Goal: Task Accomplishment & Management: Use online tool/utility

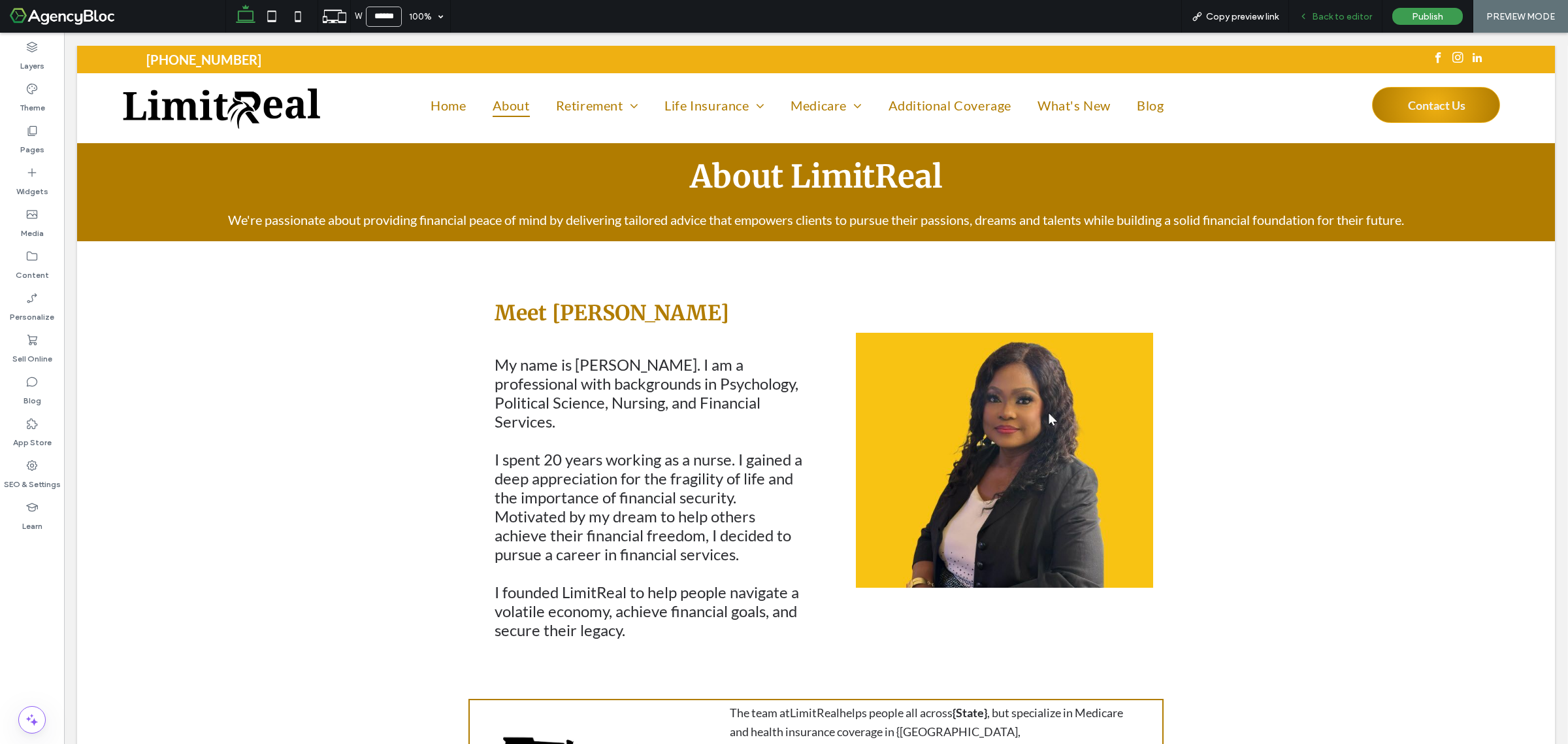
click at [1320, 17] on span "Back to editor" at bounding box center [1342, 17] width 60 height 11
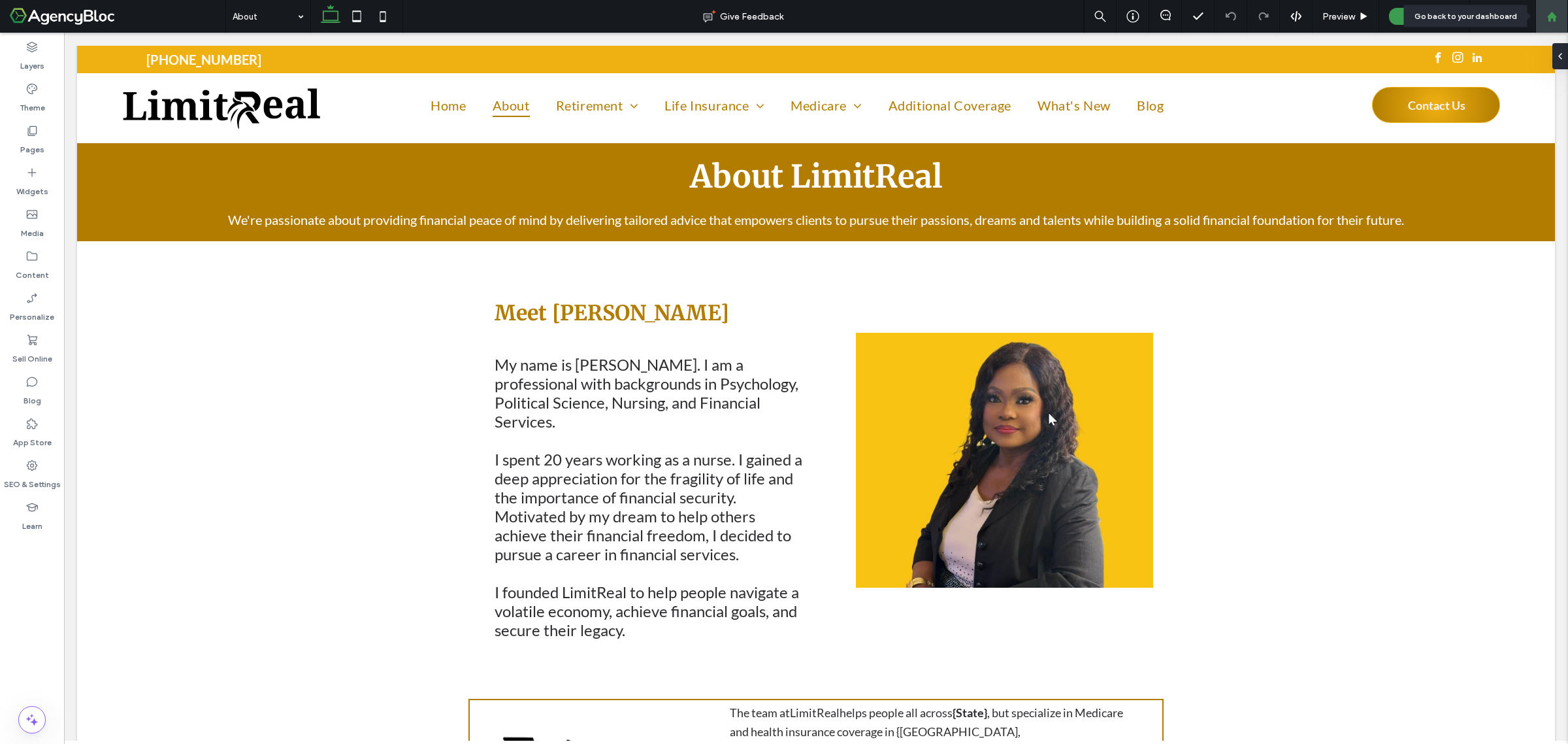
click at [1550, 17] on use at bounding box center [1551, 16] width 9 height 9
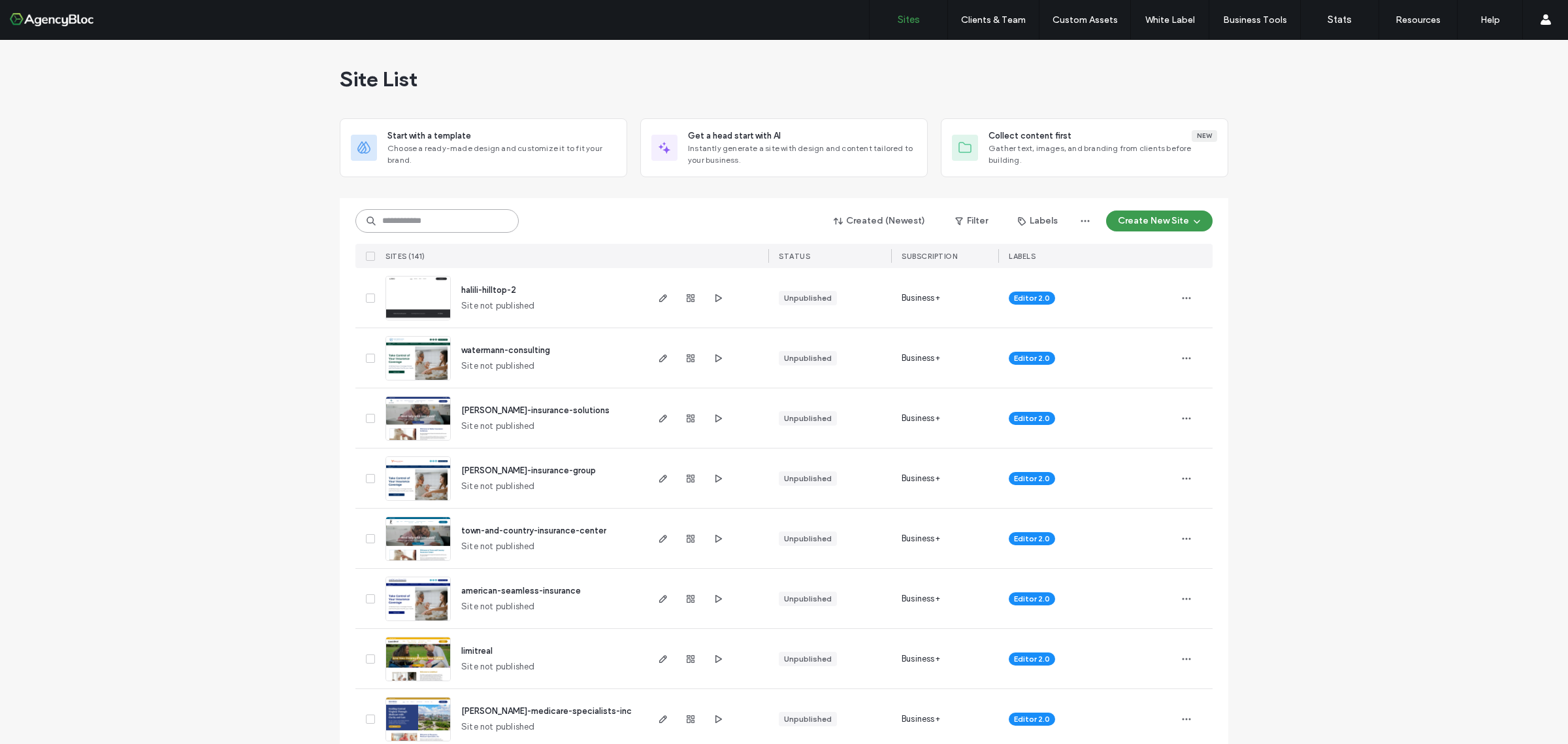
click at [397, 222] on input at bounding box center [437, 221] width 163 height 24
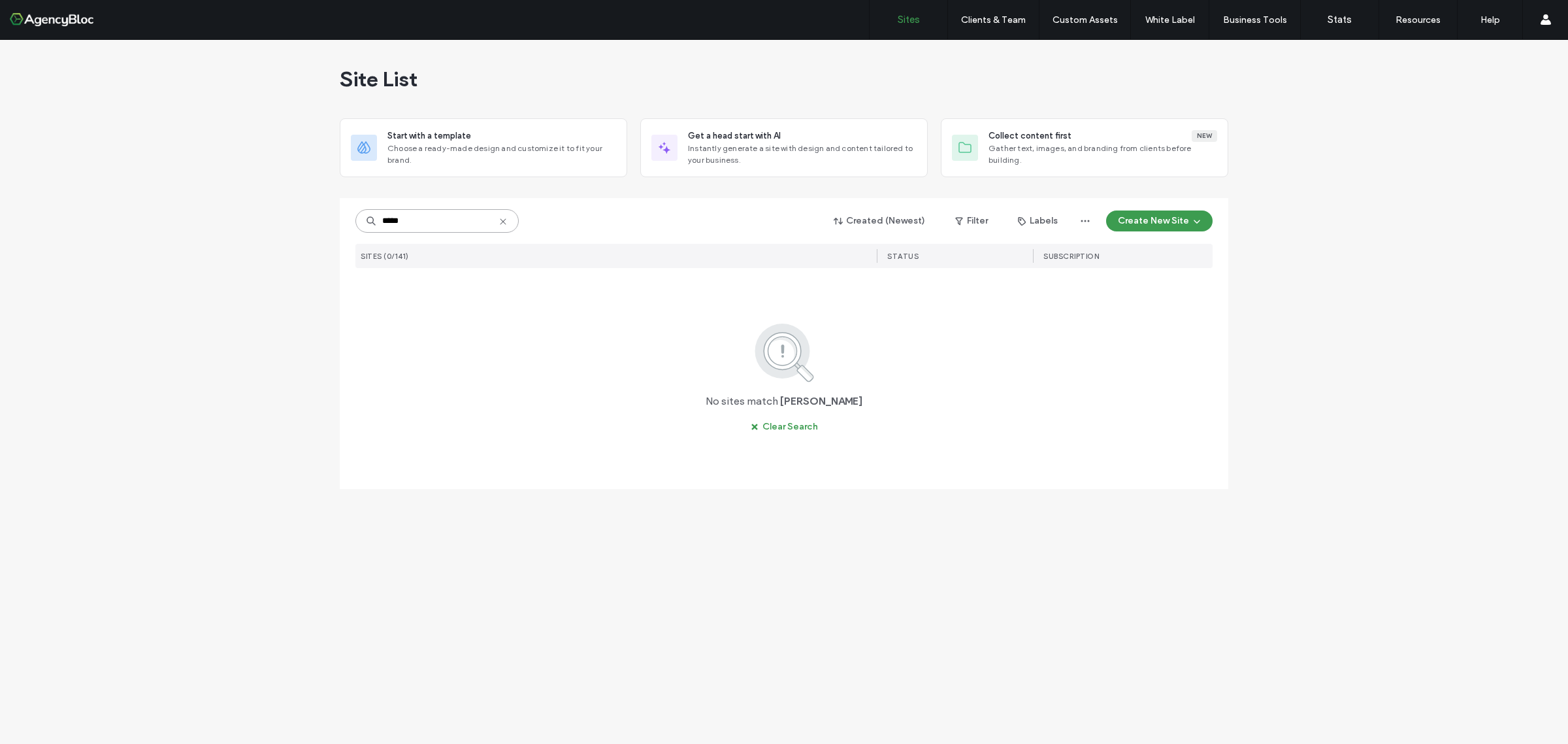
drag, startPoint x: 423, startPoint y: 224, endPoint x: 317, endPoint y: 221, distance: 106.0
click at [317, 221] on div "Site List Start with a template Choose a ready-made design and customize it to …" at bounding box center [784, 391] width 1568 height 704
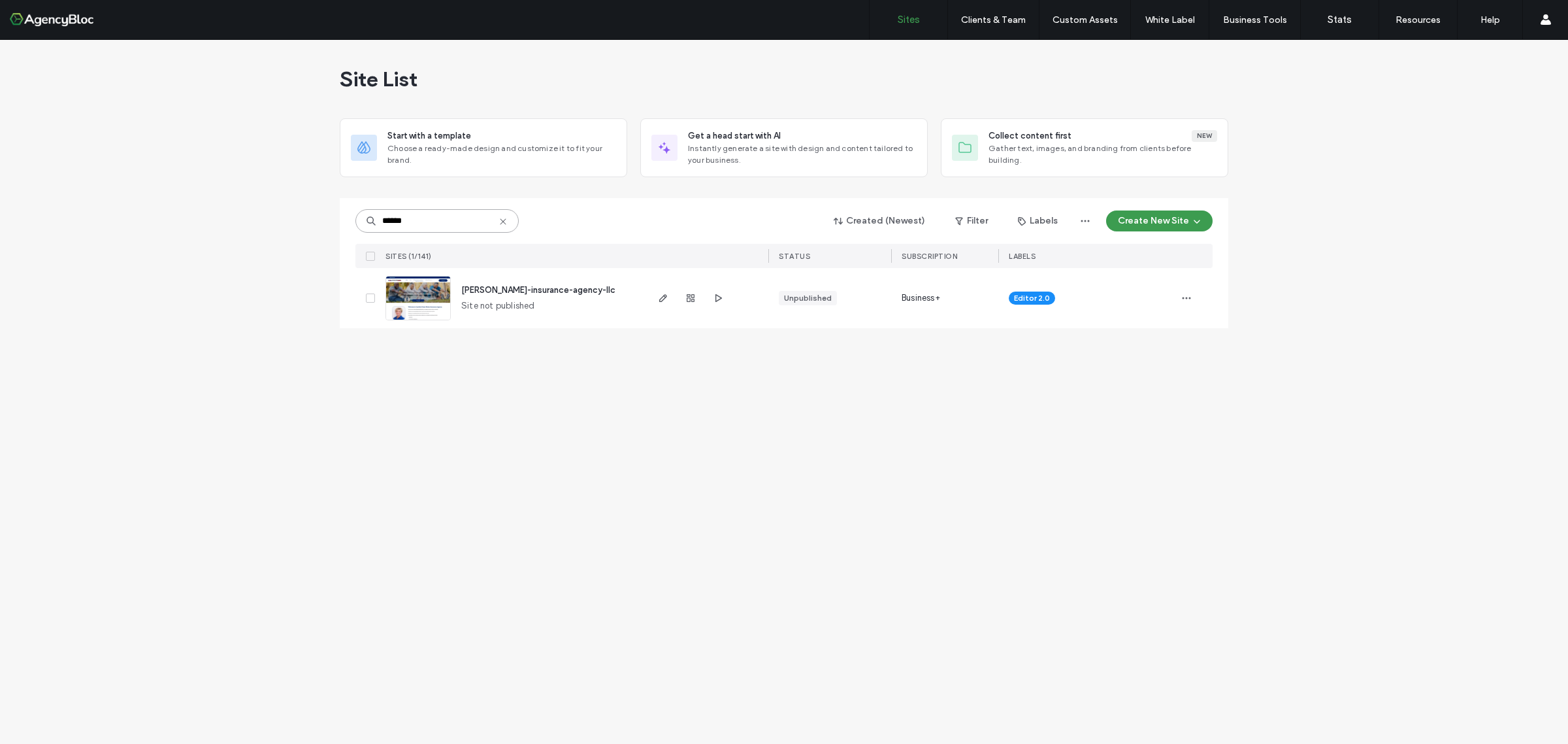
type input "******"
click at [439, 298] on img at bounding box center [418, 321] width 64 height 89
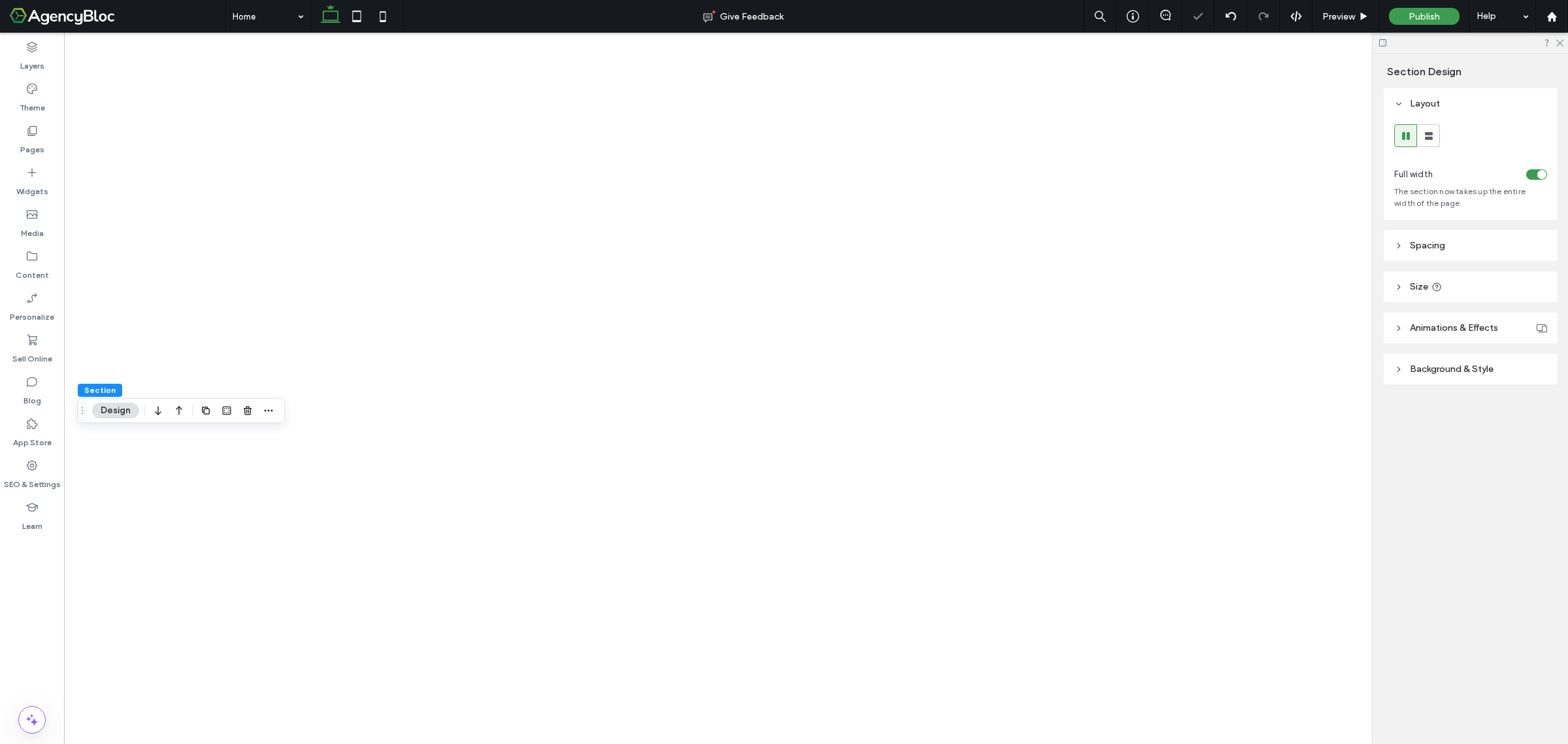
click at [1452, 238] on header "Spacing" at bounding box center [1471, 245] width 174 height 31
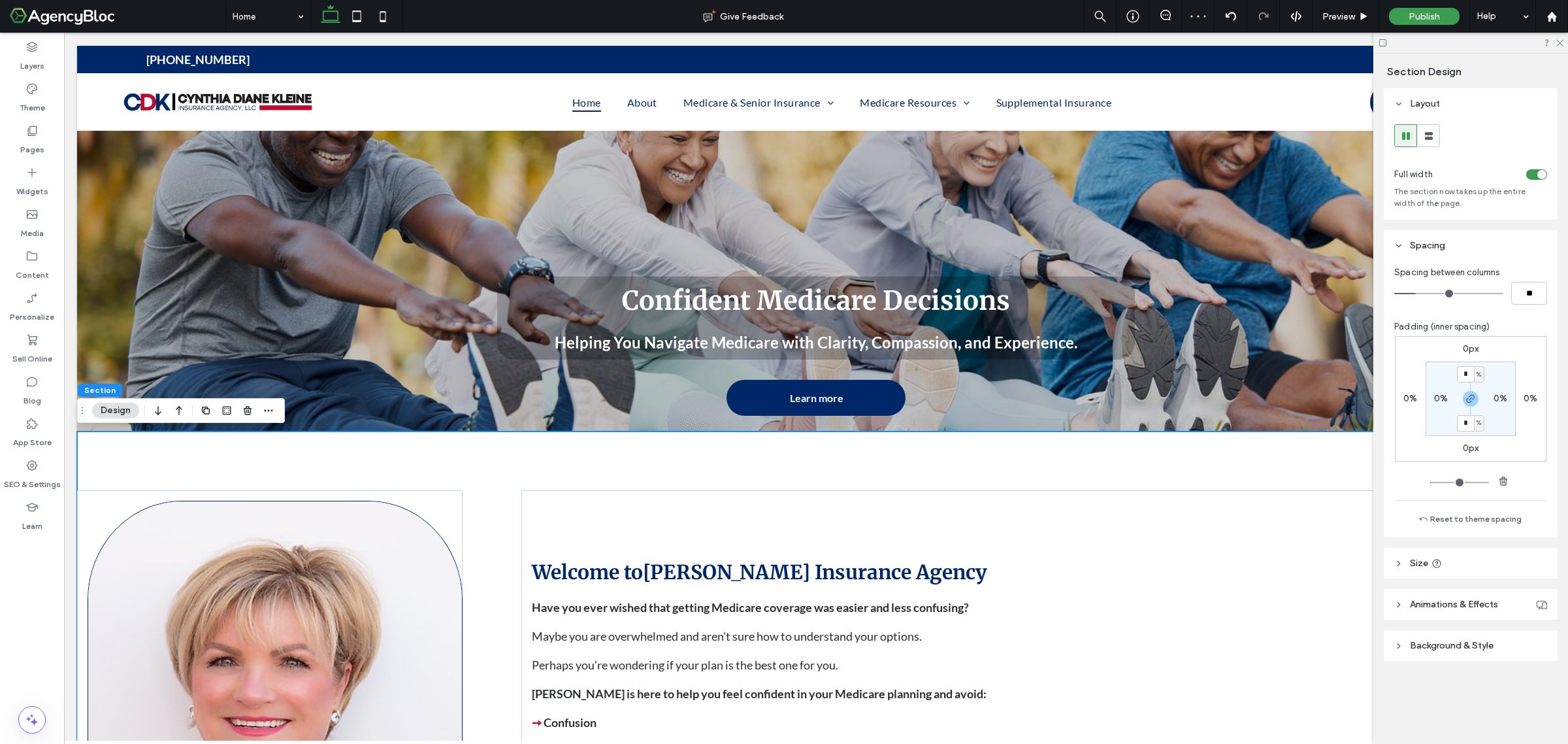
click at [1439, 400] on label "0%" at bounding box center [1441, 398] width 13 height 11
type input "*"
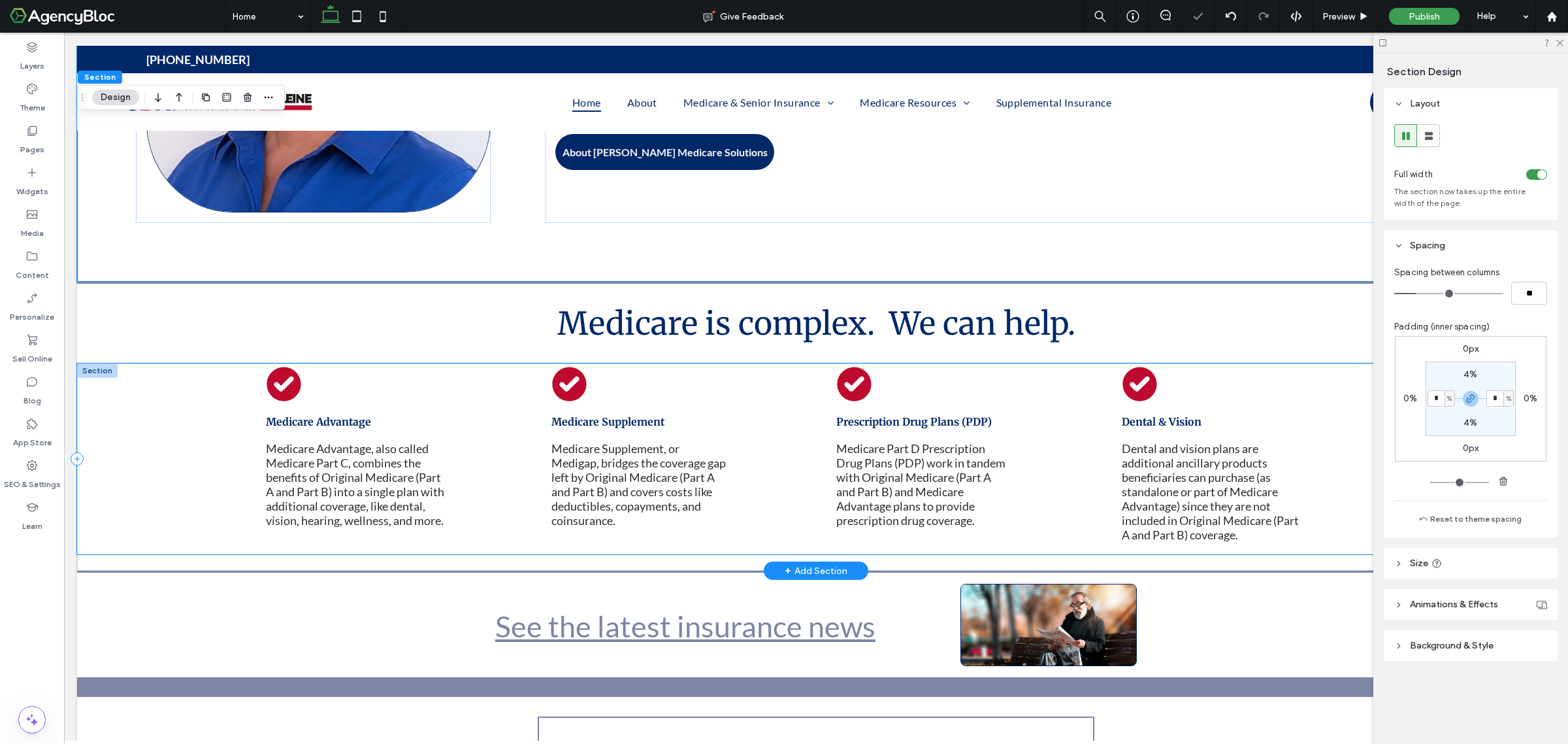
scroll to position [654, 0]
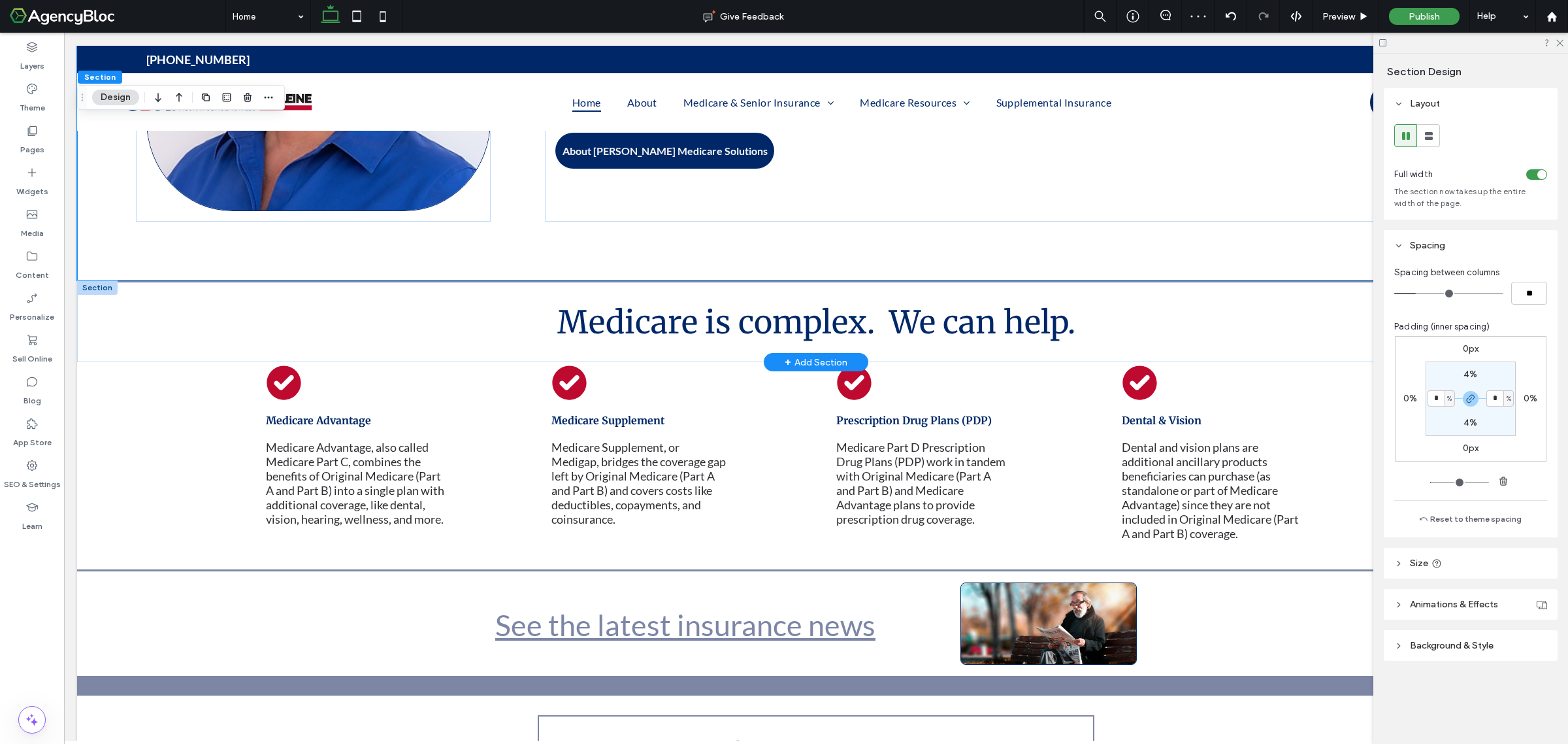
click at [93, 288] on div at bounding box center [97, 287] width 40 height 14
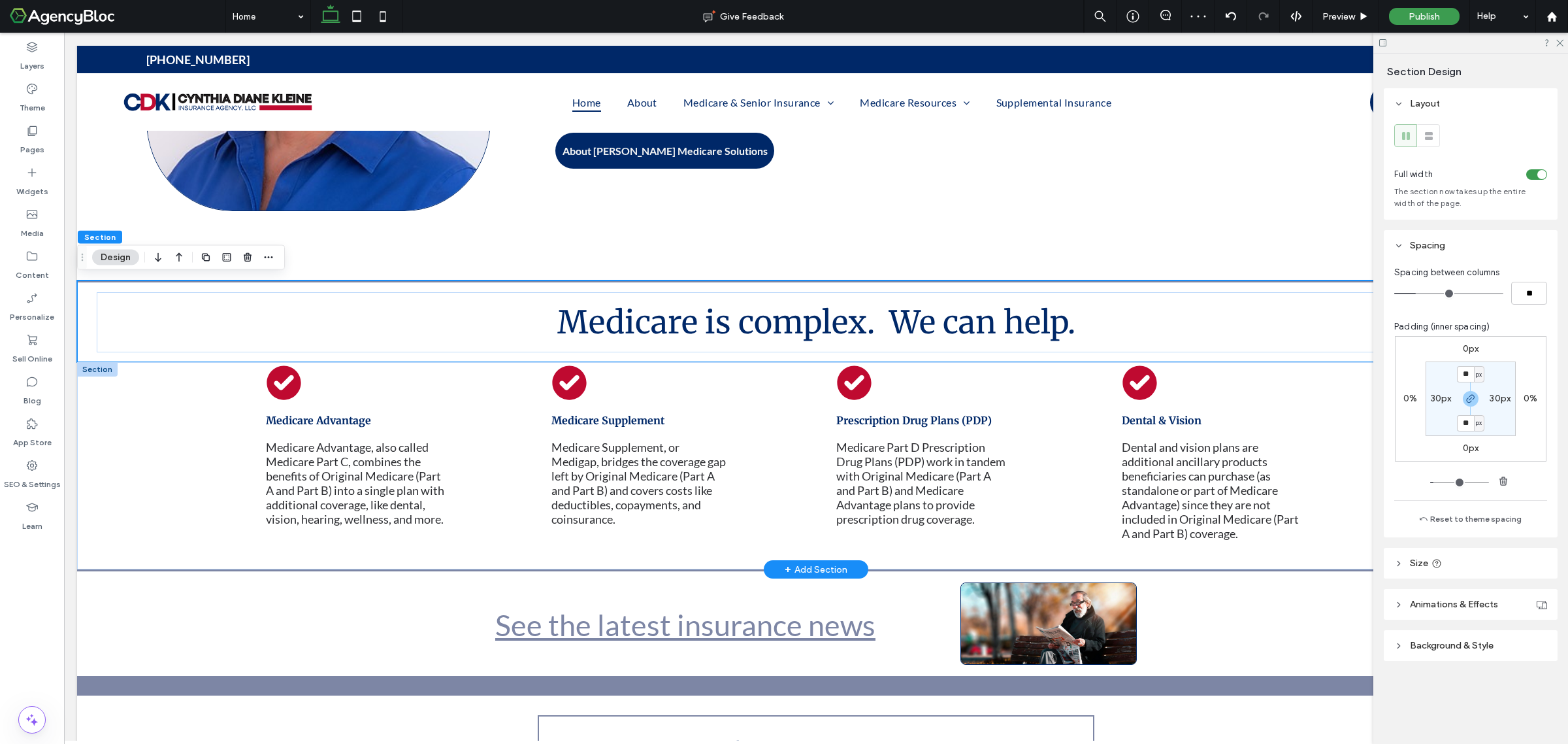
click at [87, 368] on div at bounding box center [97, 370] width 40 height 14
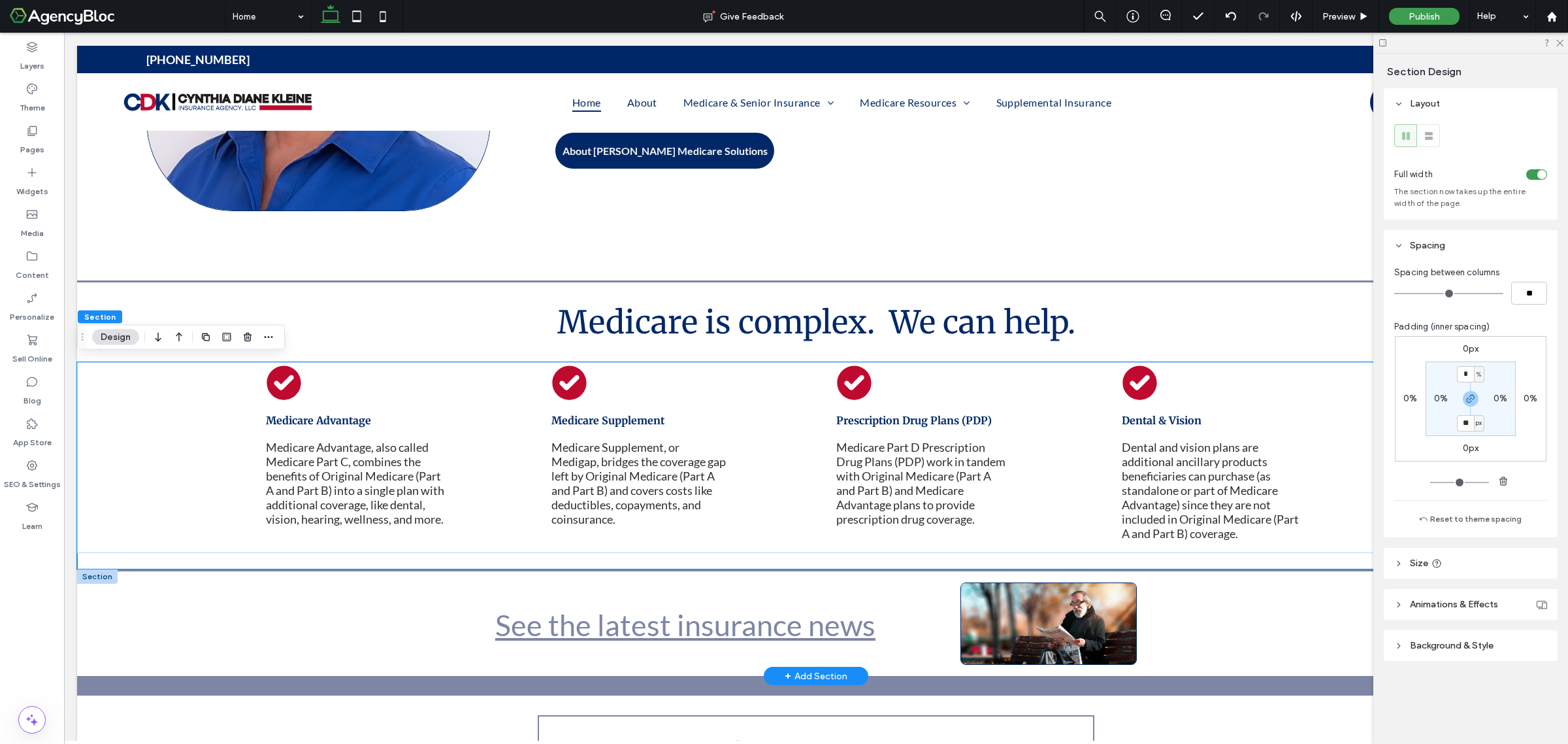
click at [93, 575] on div at bounding box center [97, 576] width 40 height 14
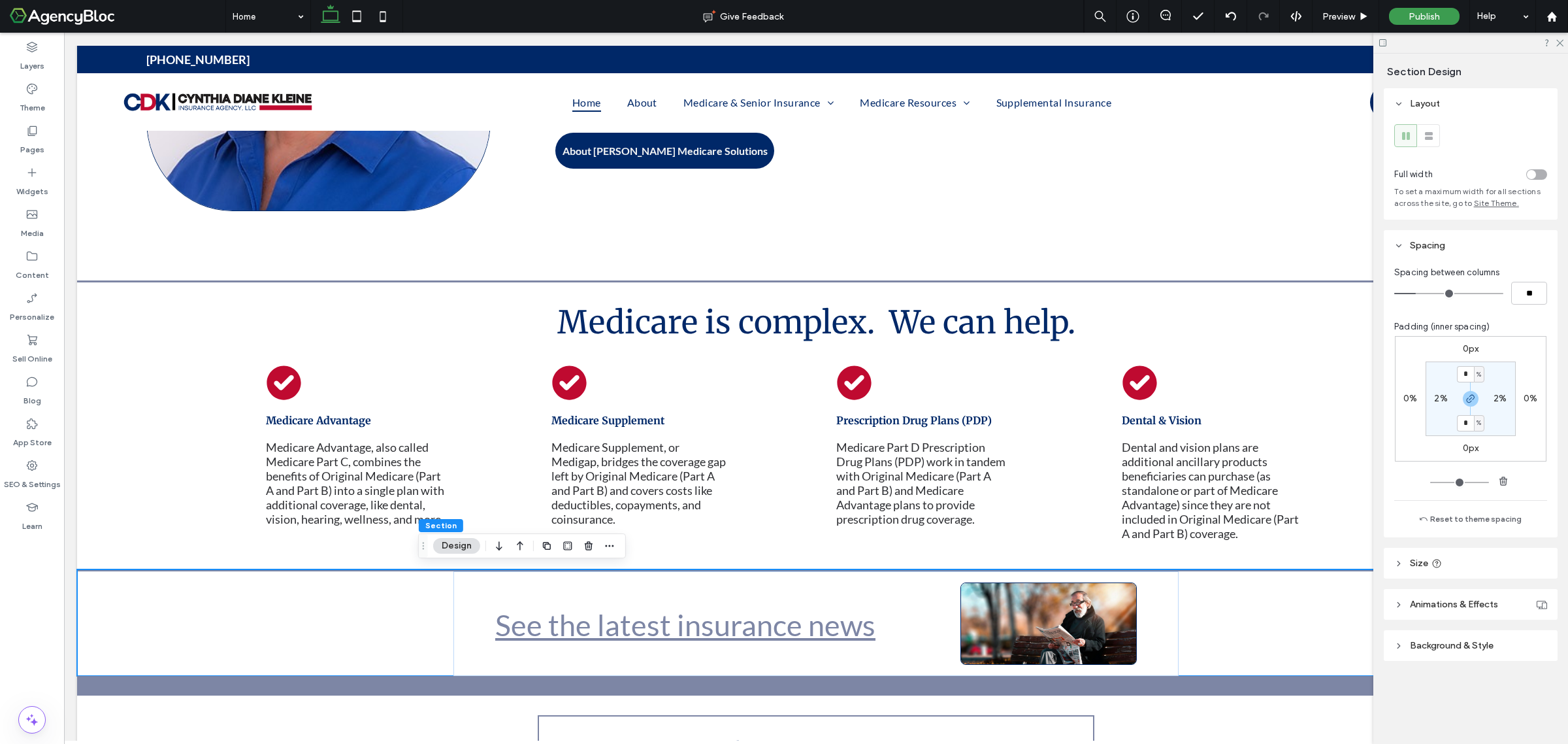
click at [1530, 174] on div "toggle" at bounding box center [1532, 175] width 9 height 9
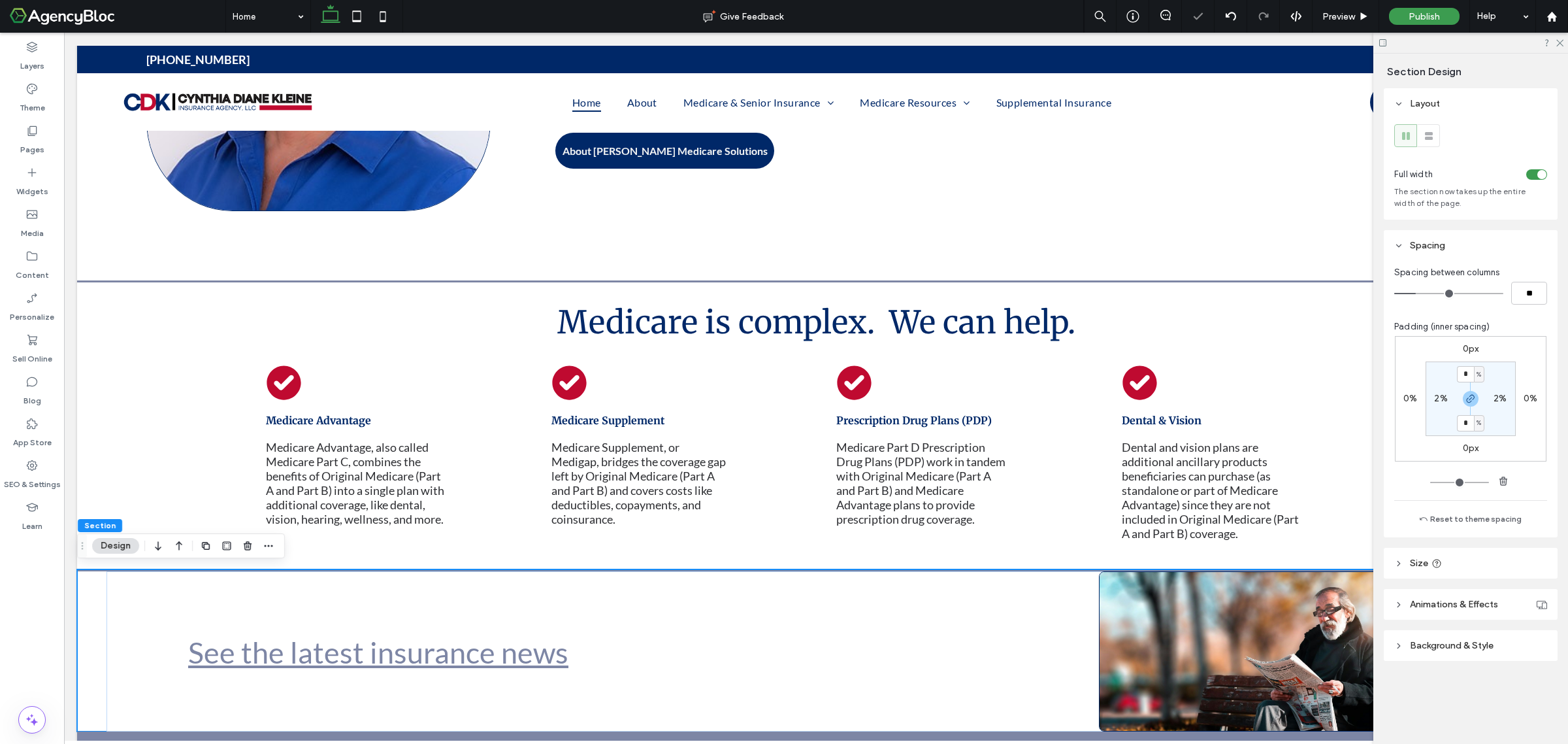
click at [1439, 400] on label "2%" at bounding box center [1441, 398] width 13 height 11
type input "*"
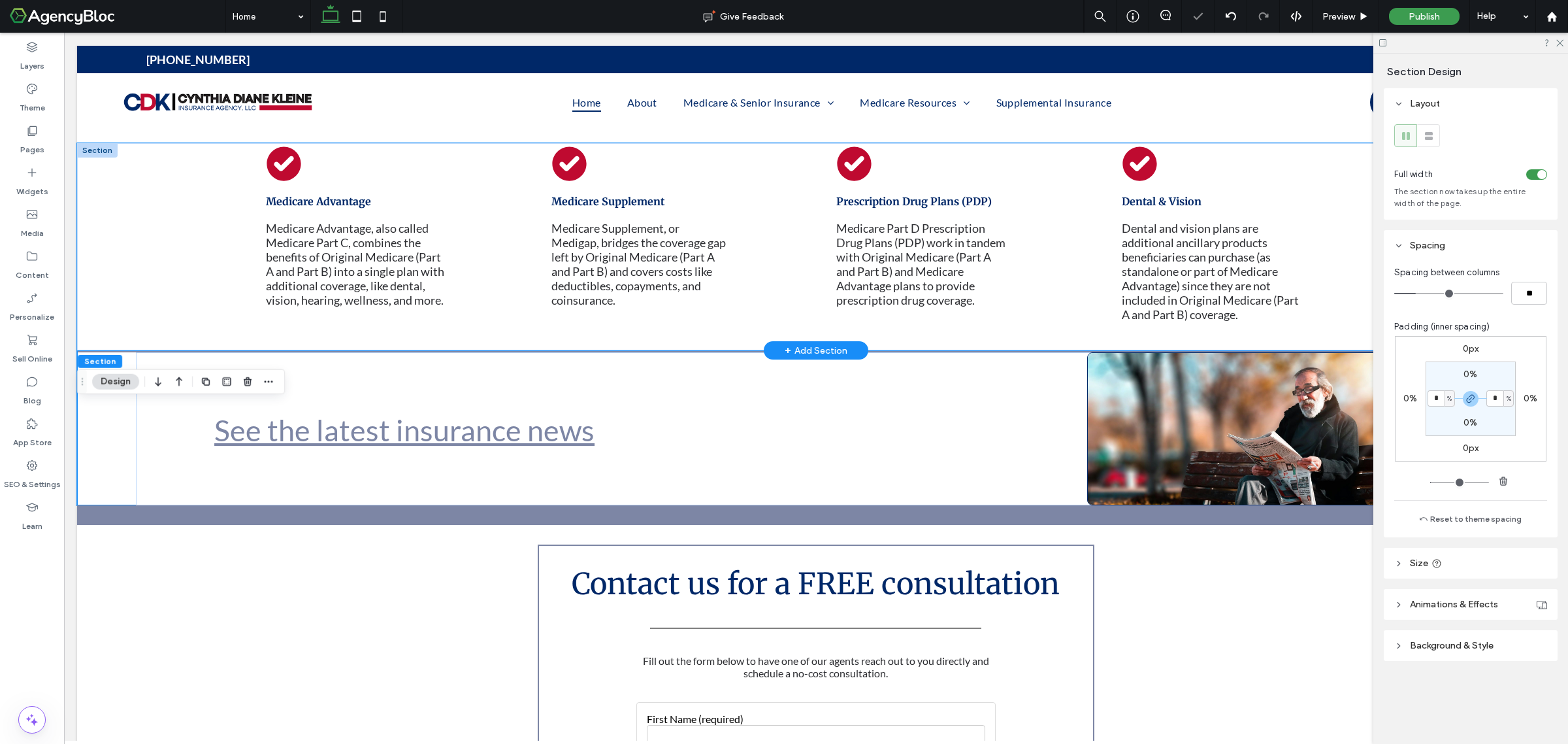
scroll to position [899, 0]
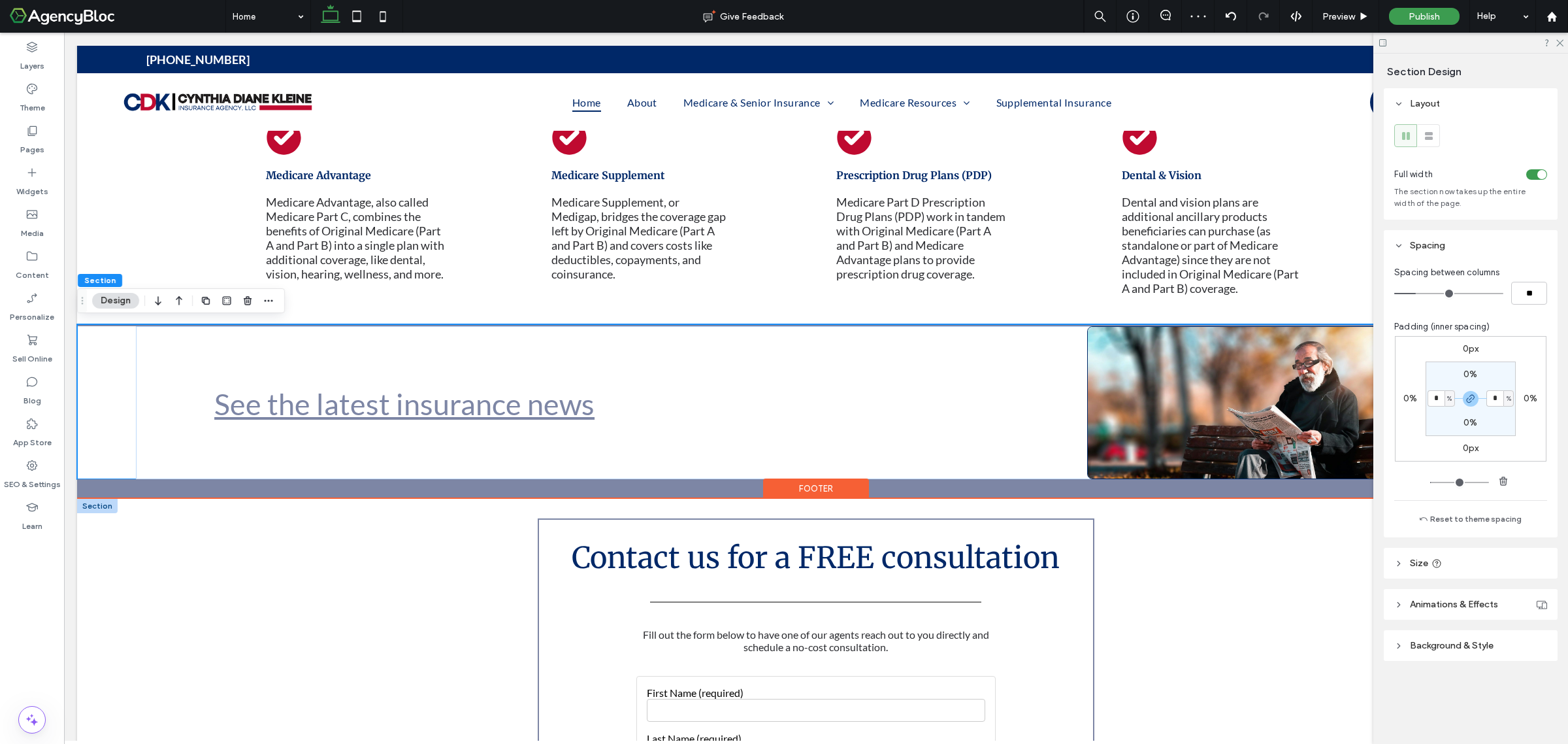
click at [86, 501] on div at bounding box center [97, 506] width 40 height 14
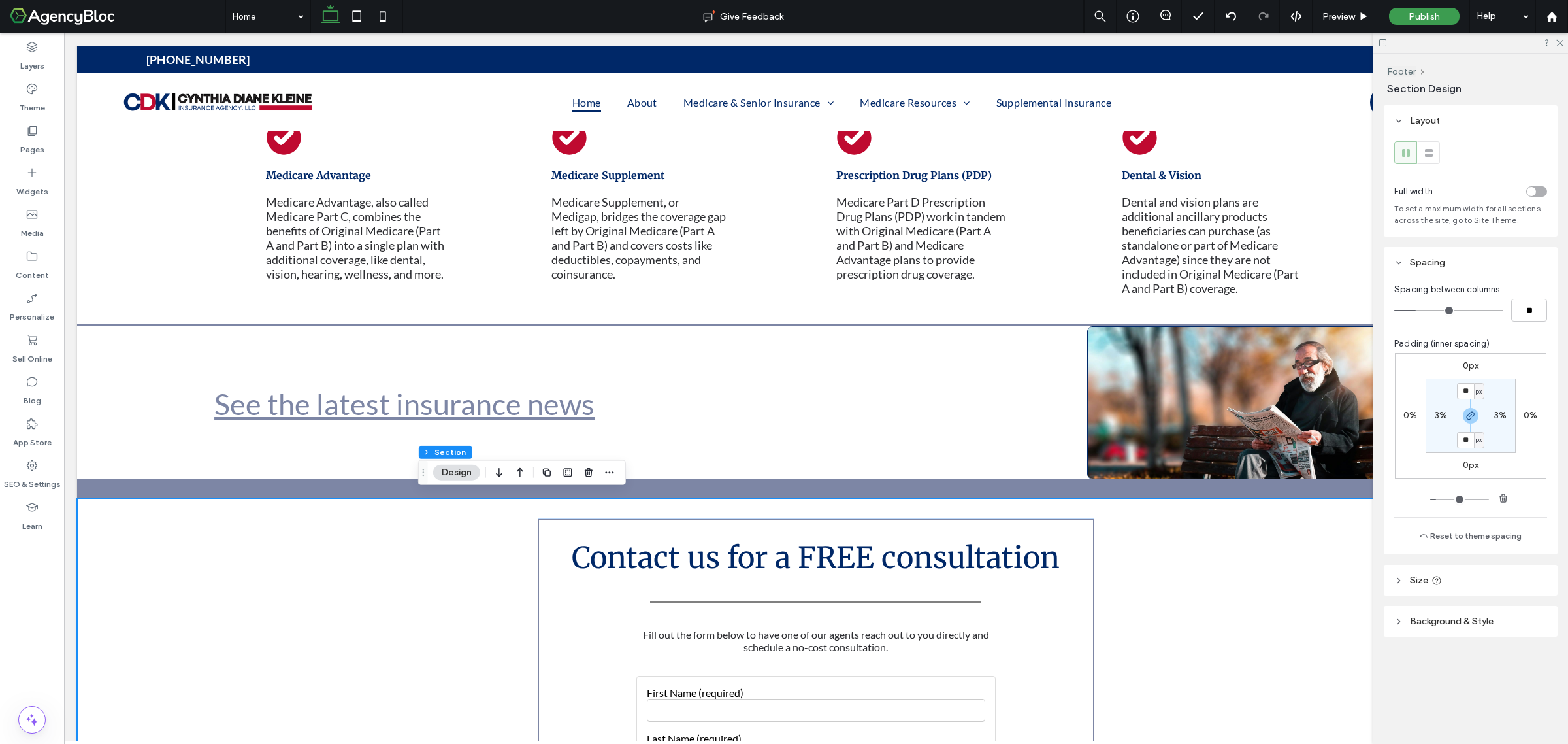
click at [1534, 188] on div "toggle" at bounding box center [1532, 192] width 9 height 9
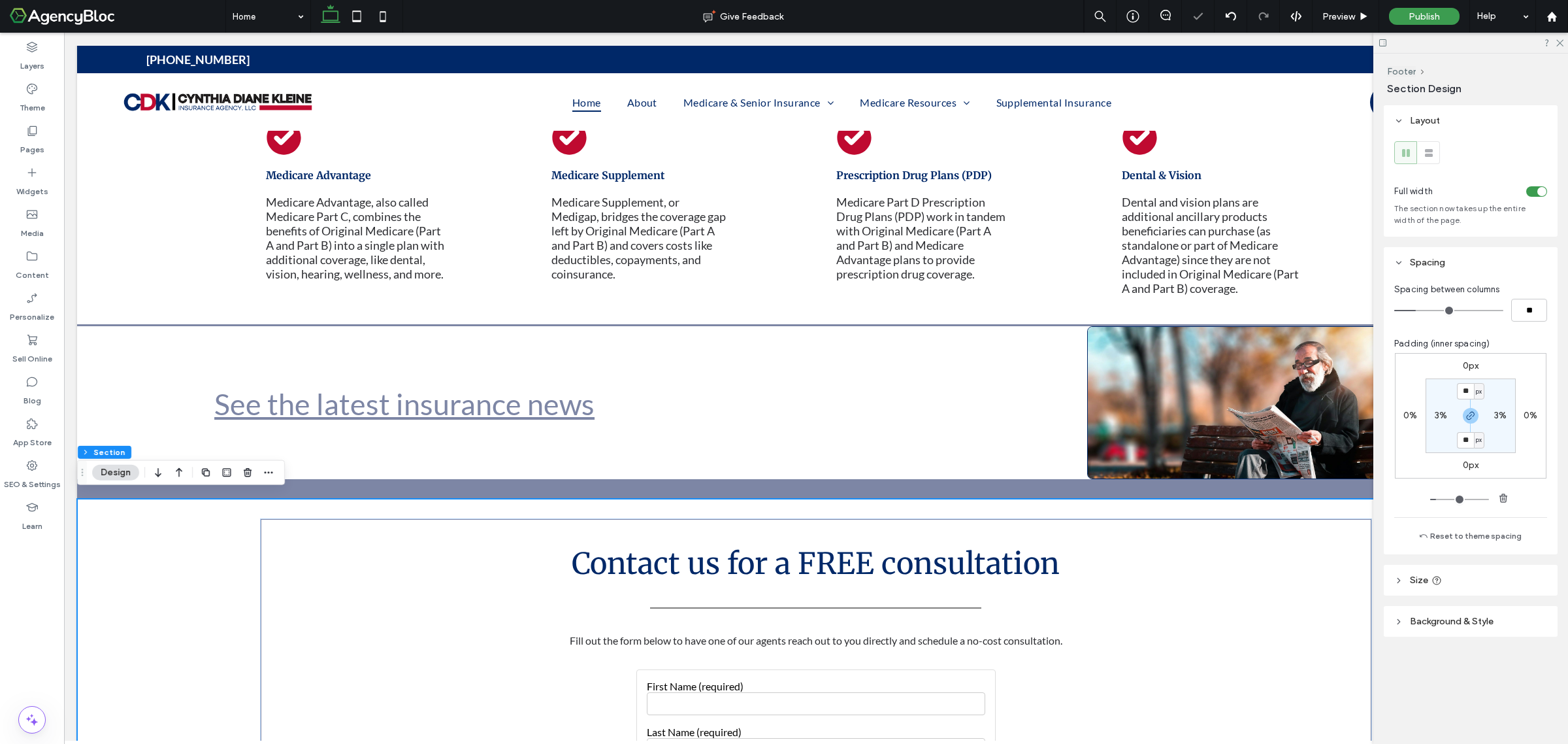
click at [1439, 417] on label "3%" at bounding box center [1441, 416] width 13 height 11
type input "*"
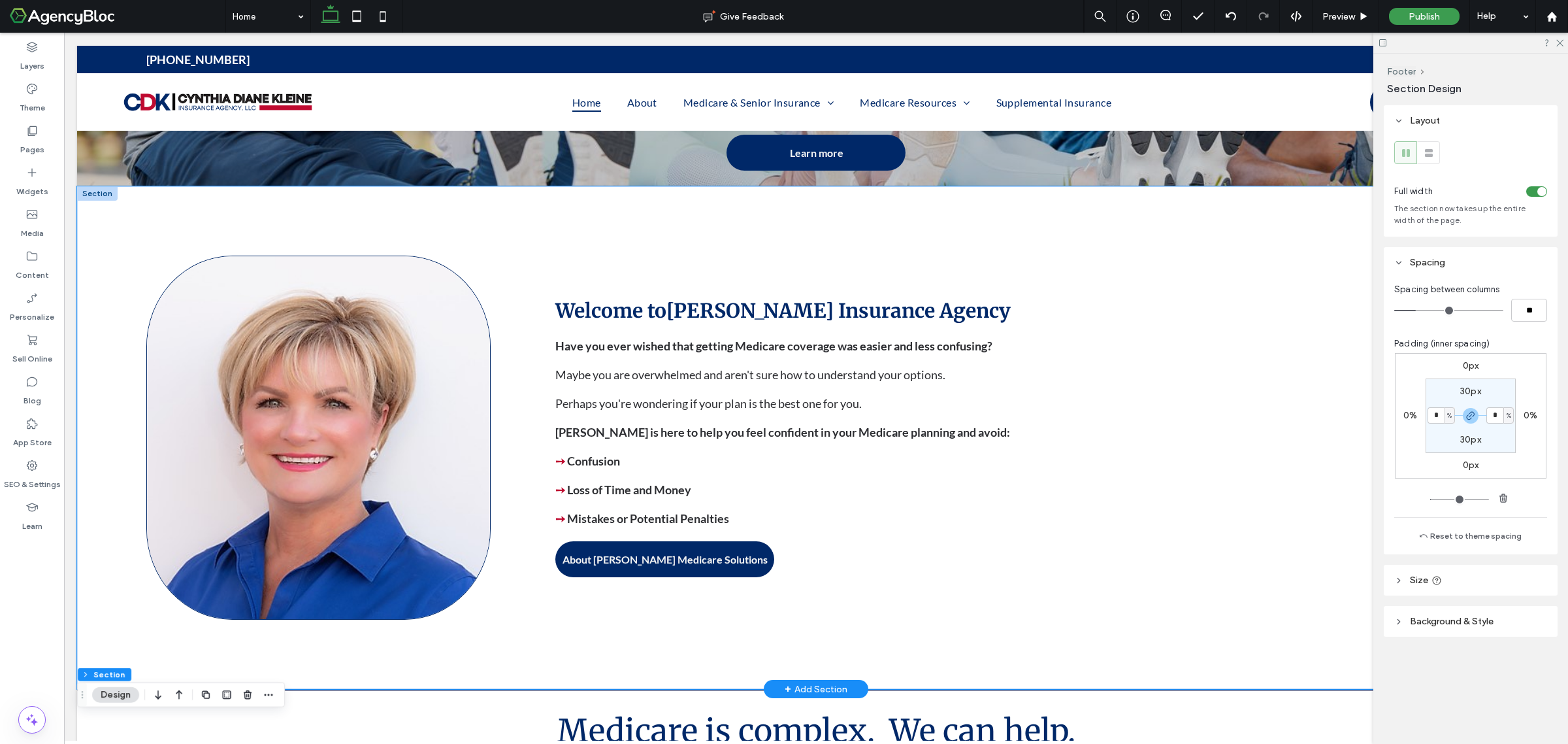
scroll to position [0, 0]
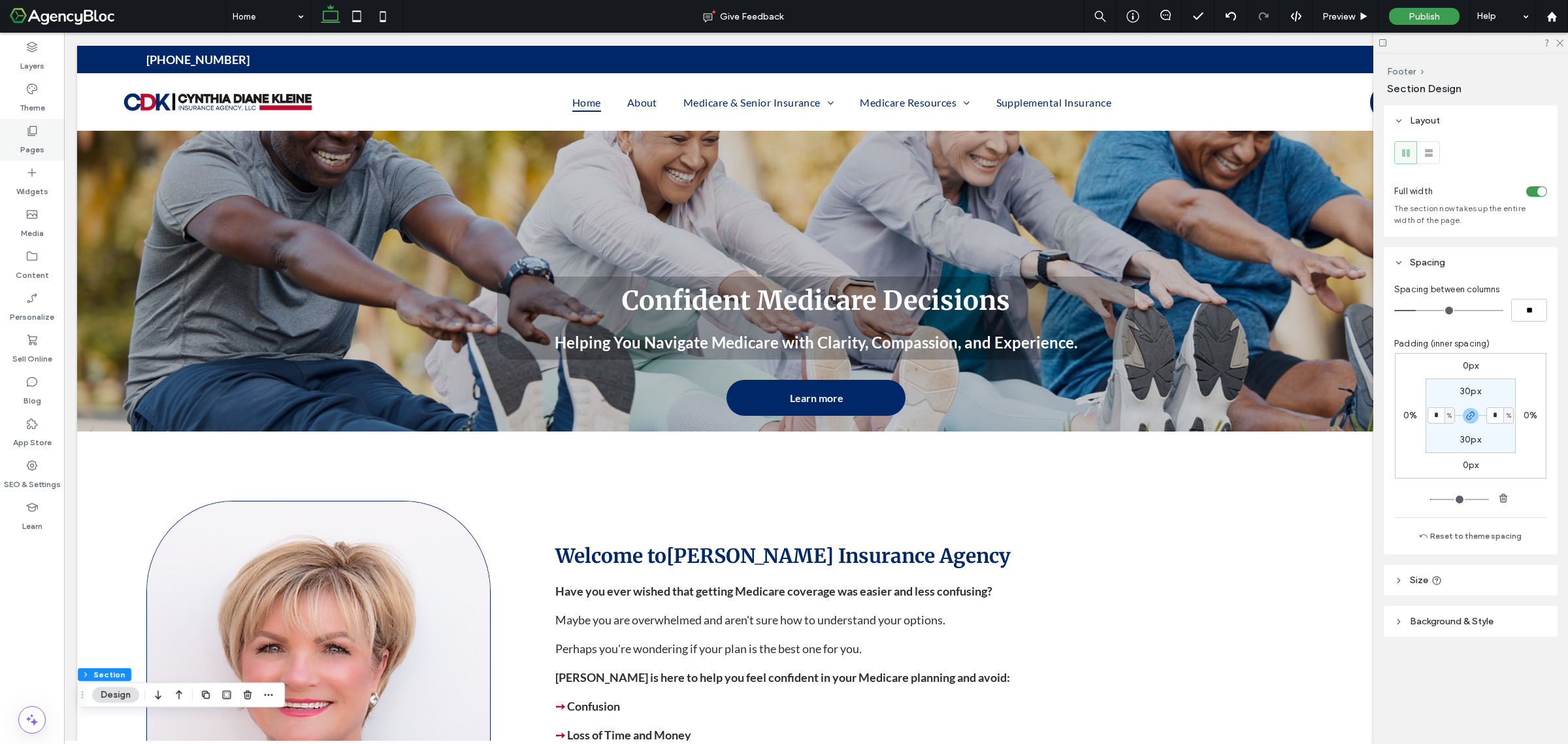
click at [26, 129] on icon at bounding box center [32, 131] width 13 height 13
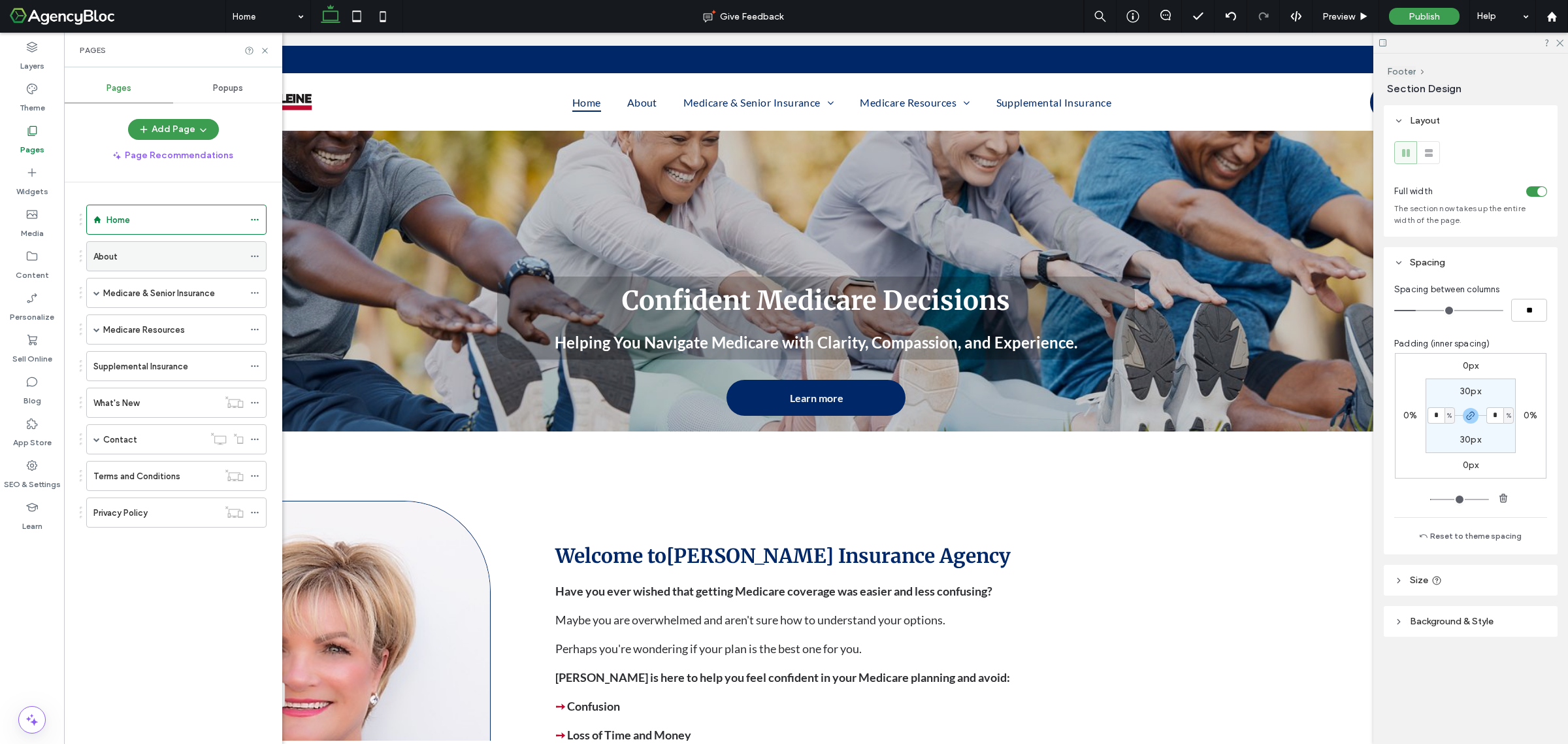
click at [118, 264] on div "About" at bounding box center [169, 256] width 150 height 13
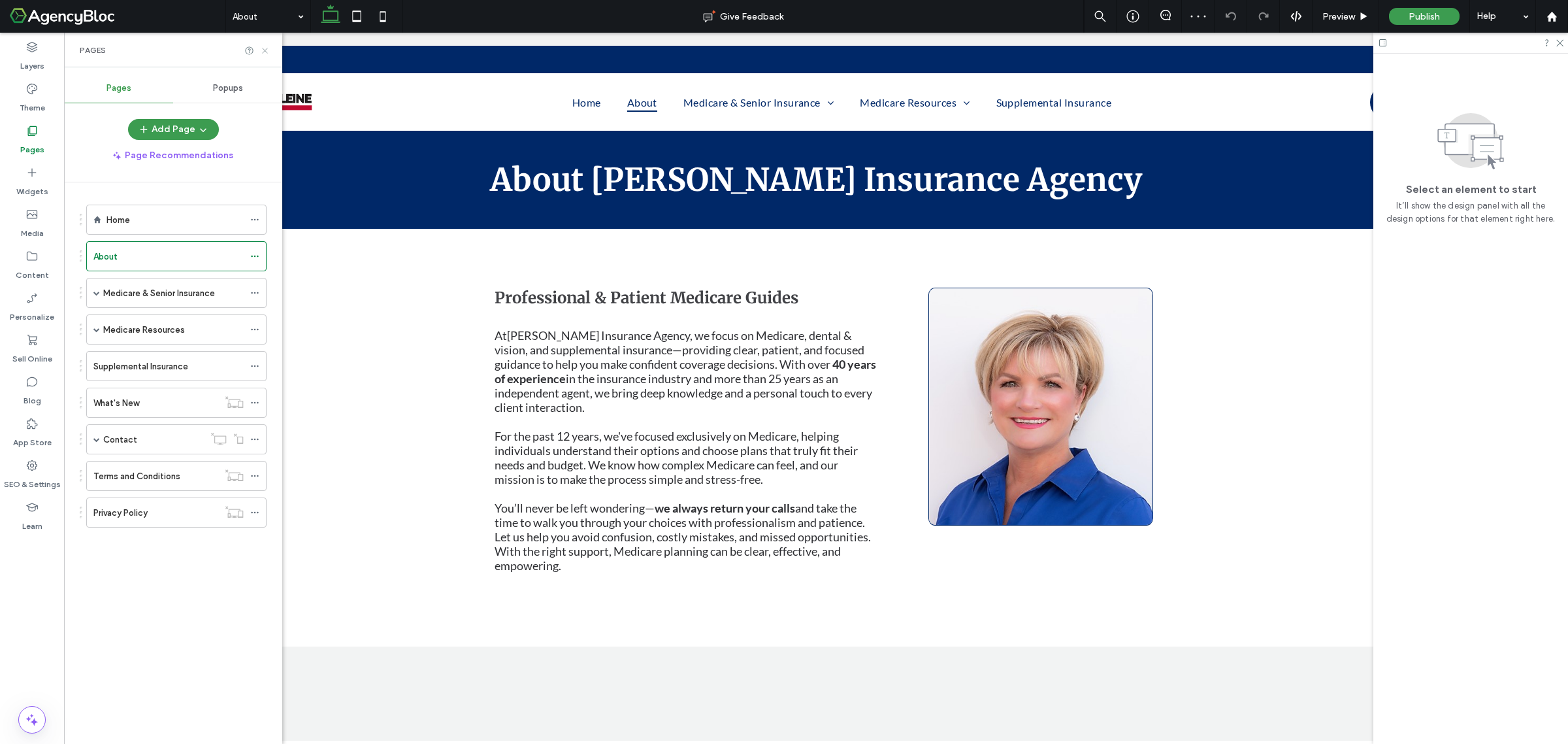
click at [260, 47] on icon at bounding box center [265, 51] width 9 height 9
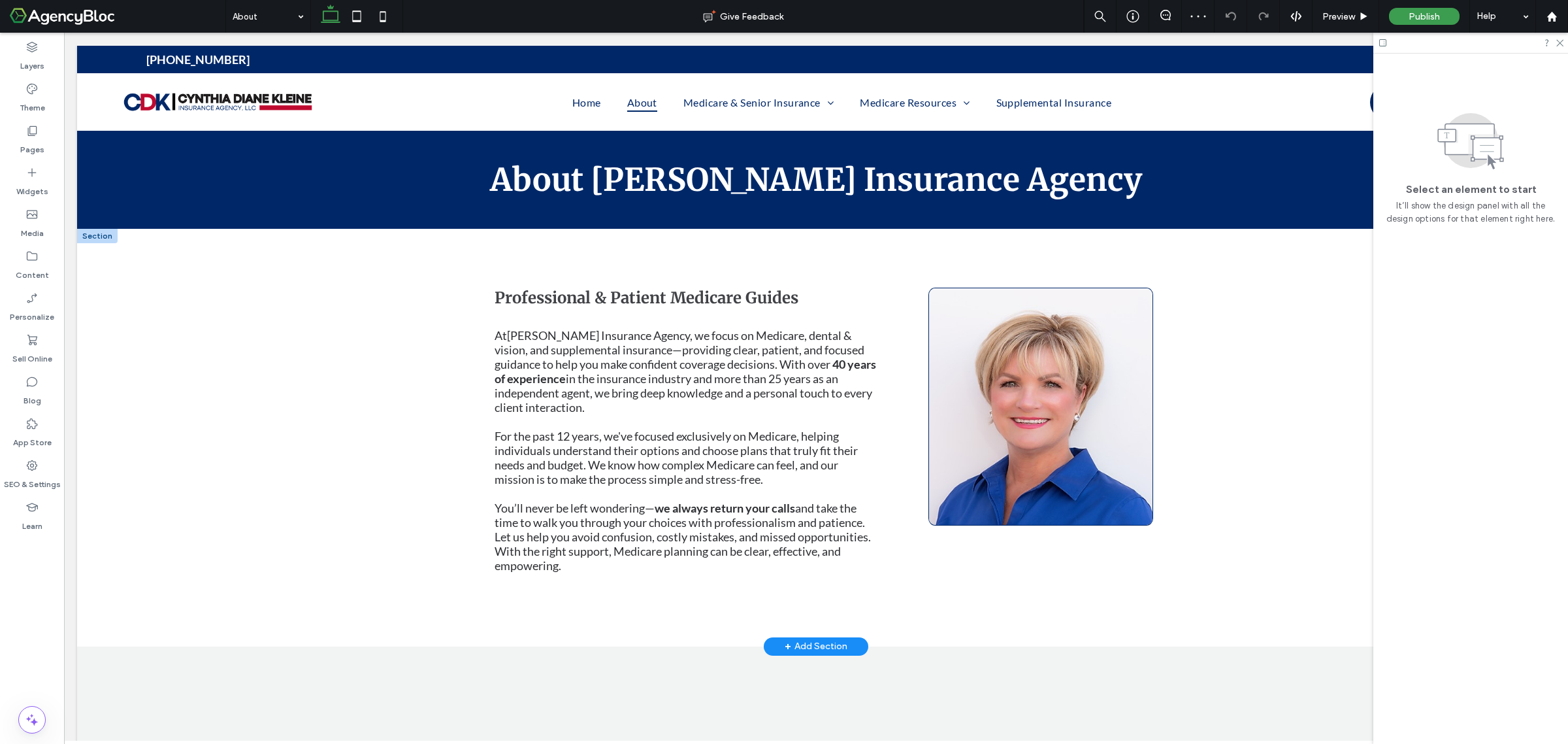
click at [102, 239] on div at bounding box center [97, 236] width 40 height 14
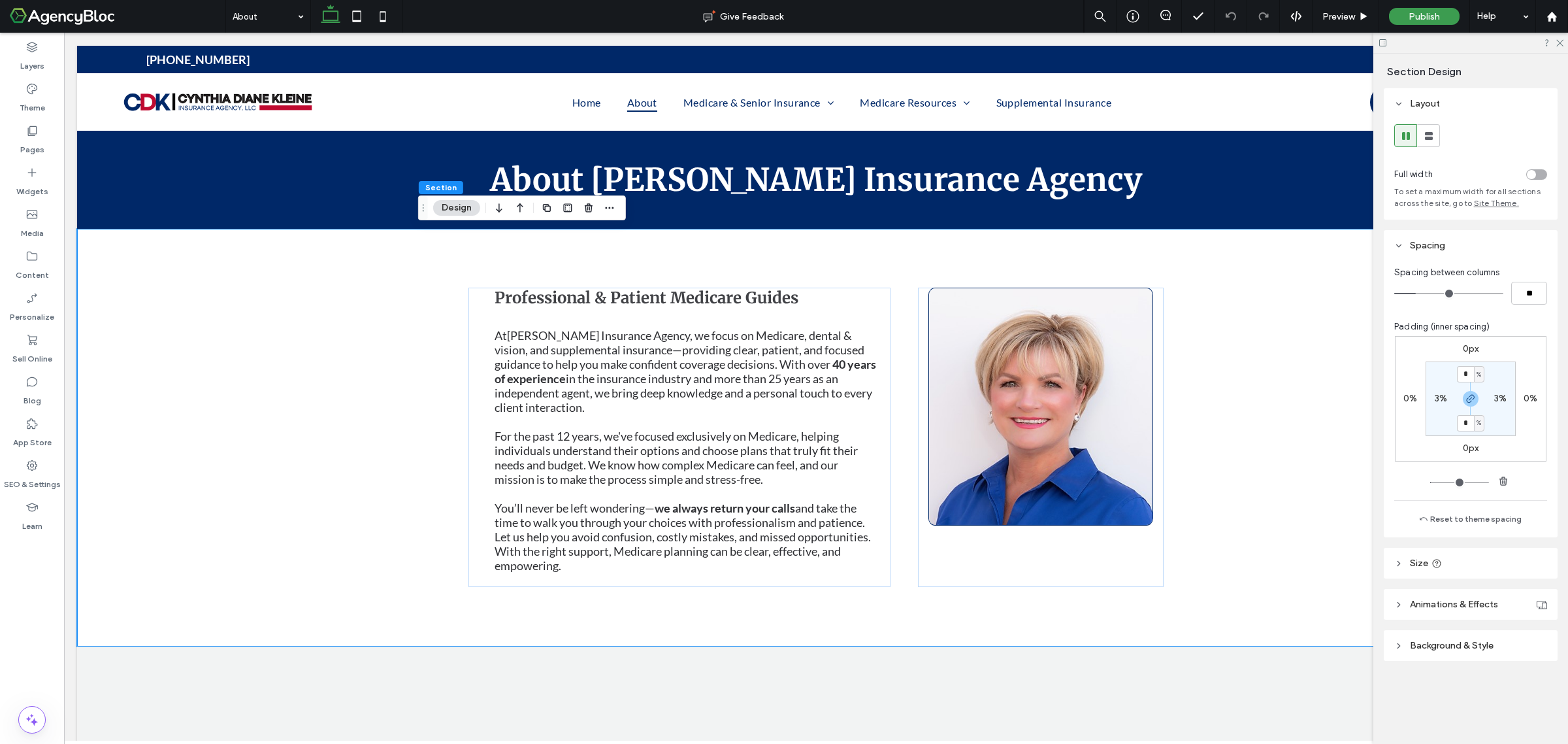
click at [1533, 174] on div "toggle" at bounding box center [1532, 175] width 9 height 9
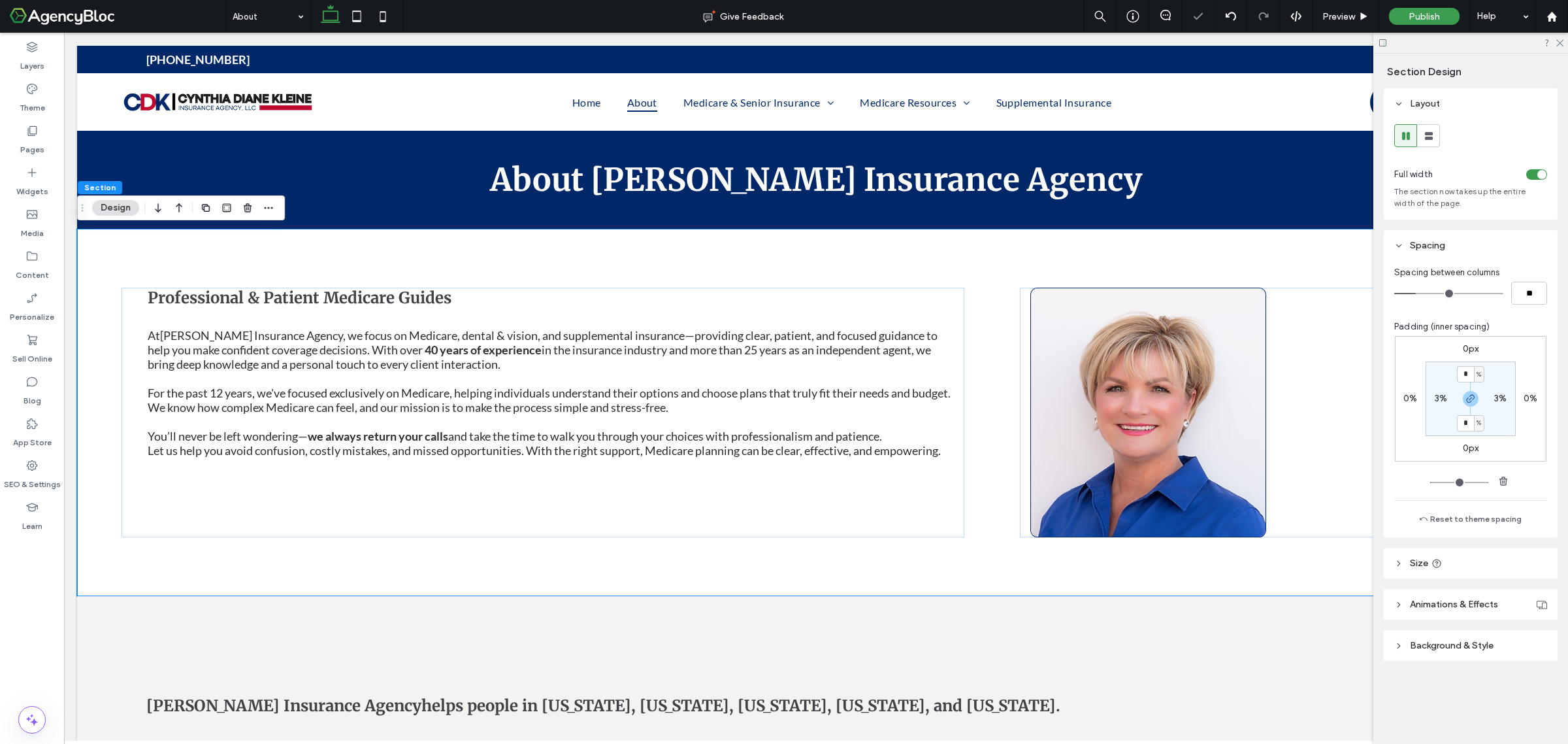
click at [1441, 396] on label "3%" at bounding box center [1441, 398] width 13 height 11
type input "*"
